Goal: Task Accomplishment & Management: Use online tool/utility

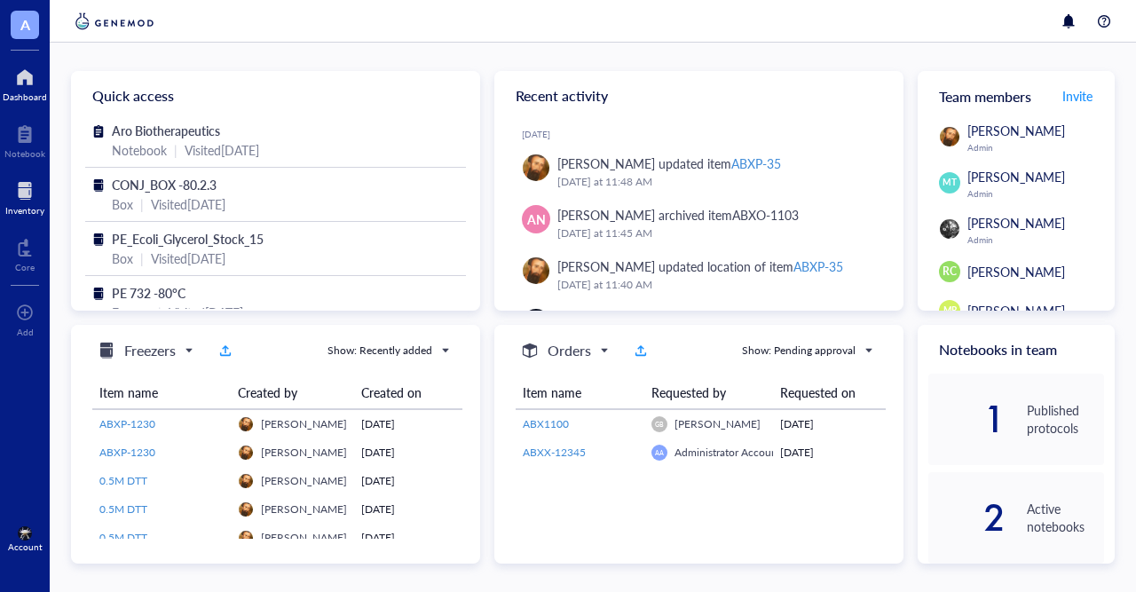
click at [27, 196] on div at bounding box center [24, 191] width 39 height 28
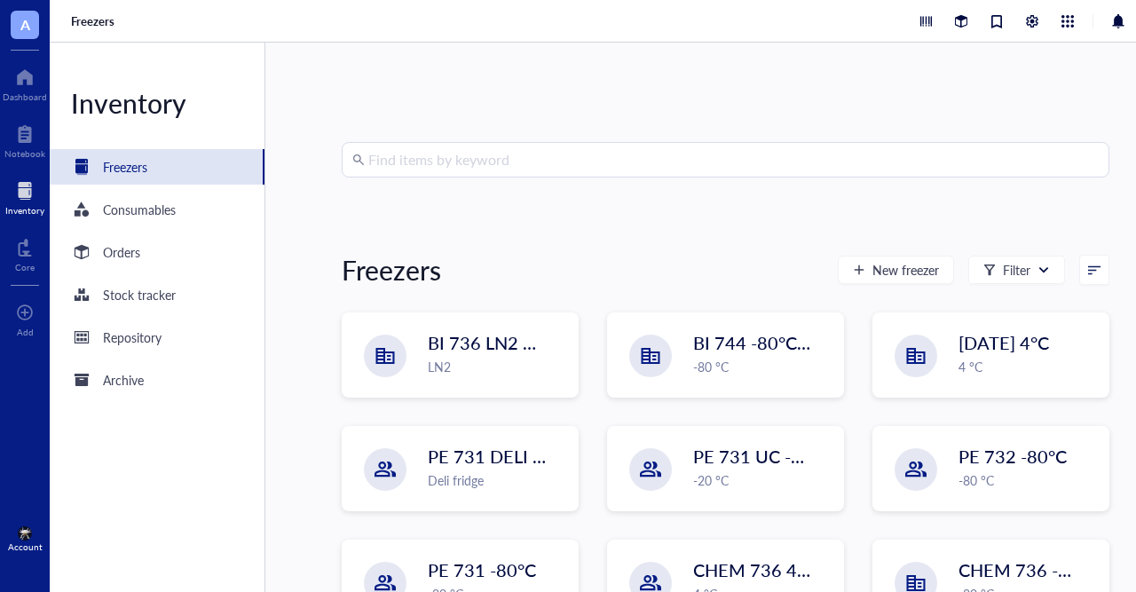
click at [473, 162] on input "search" at bounding box center [733, 160] width 730 height 34
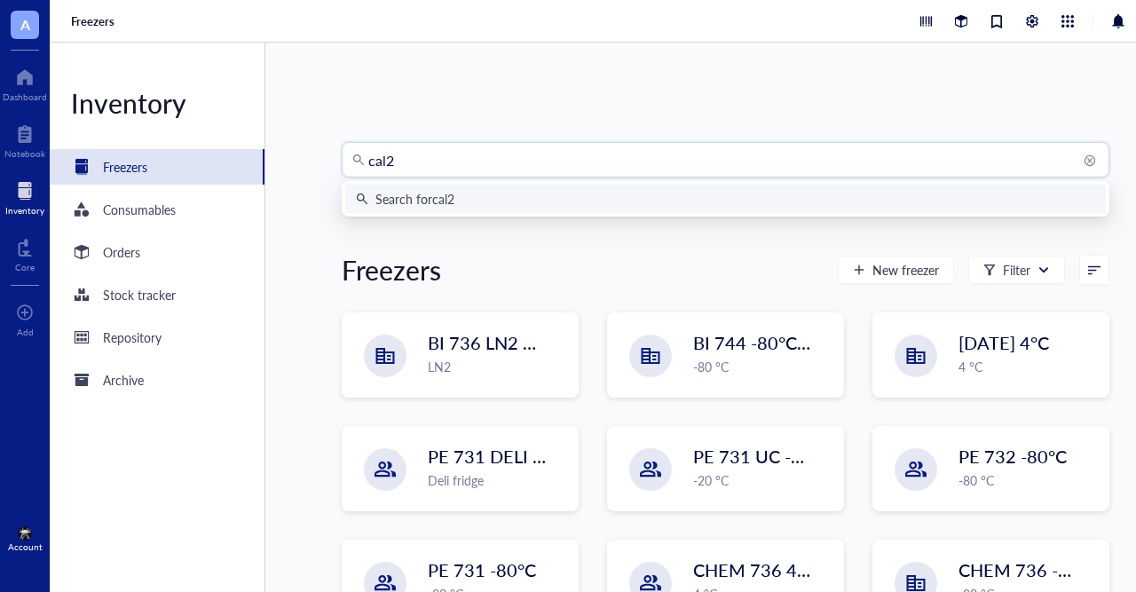
type input "cal27"
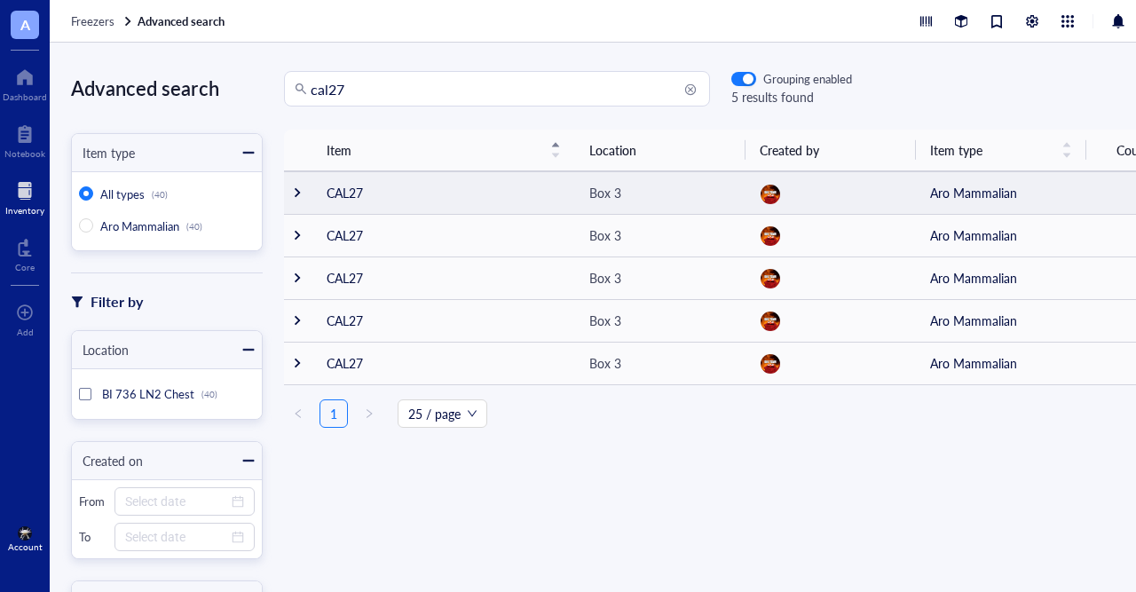
click at [436, 197] on td "CAL27" at bounding box center [443, 192] width 263 height 43
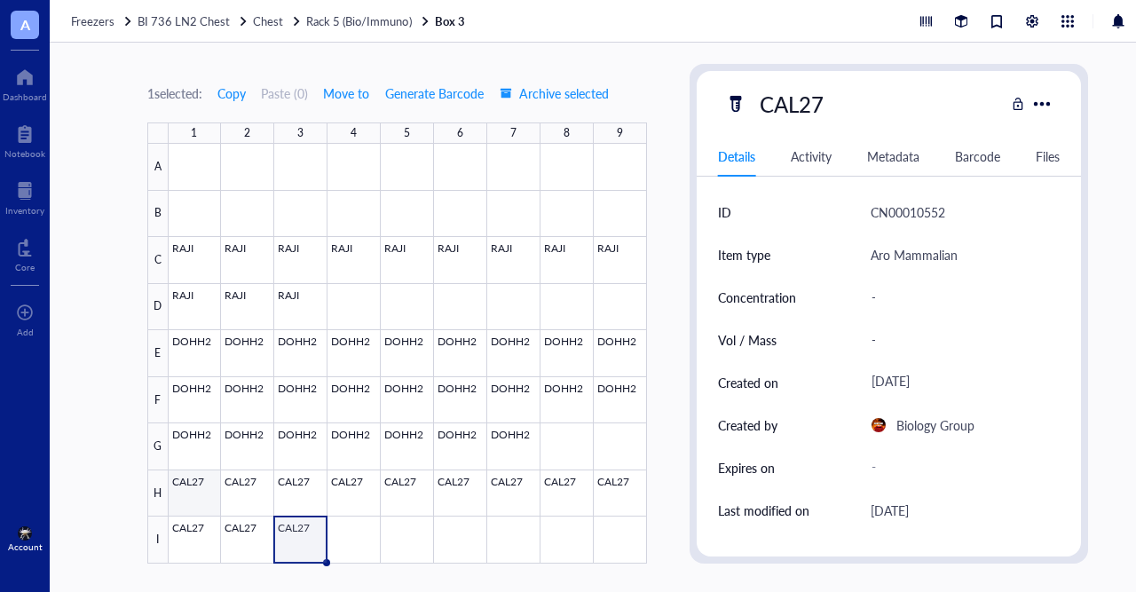
click at [186, 504] on div at bounding box center [408, 354] width 478 height 420
click at [300, 537] on div at bounding box center [408, 354] width 478 height 420
click at [546, 88] on span "Archive selected" at bounding box center [554, 93] width 109 height 14
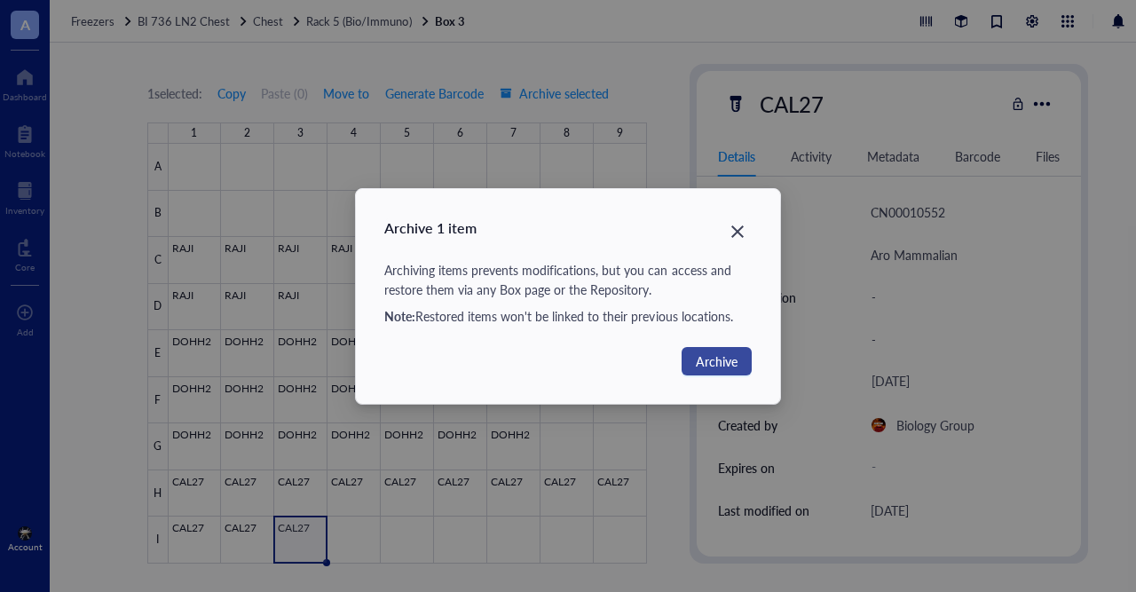
click at [712, 368] on span "Archive" at bounding box center [717, 361] width 42 height 20
